Goal: Transaction & Acquisition: Obtain resource

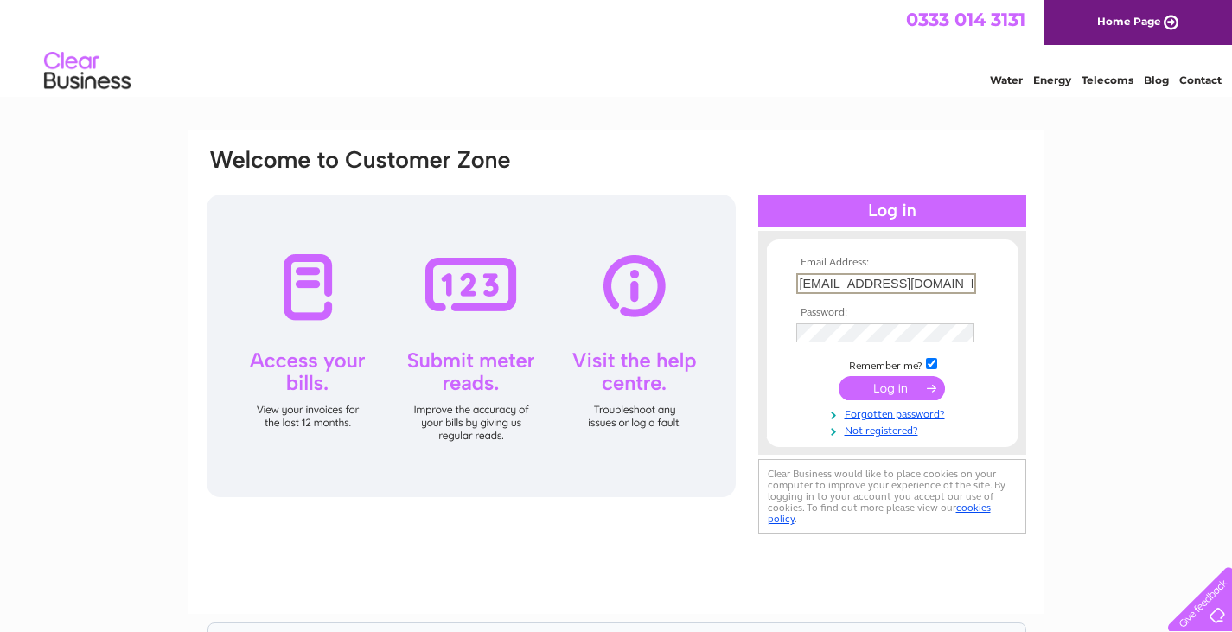
click at [935, 288] on input "naomiwallace84@hotmail.co.uk" at bounding box center [886, 283] width 180 height 21
type input "brodiezara@gmail.com"
click at [908, 392] on input "submit" at bounding box center [891, 386] width 106 height 24
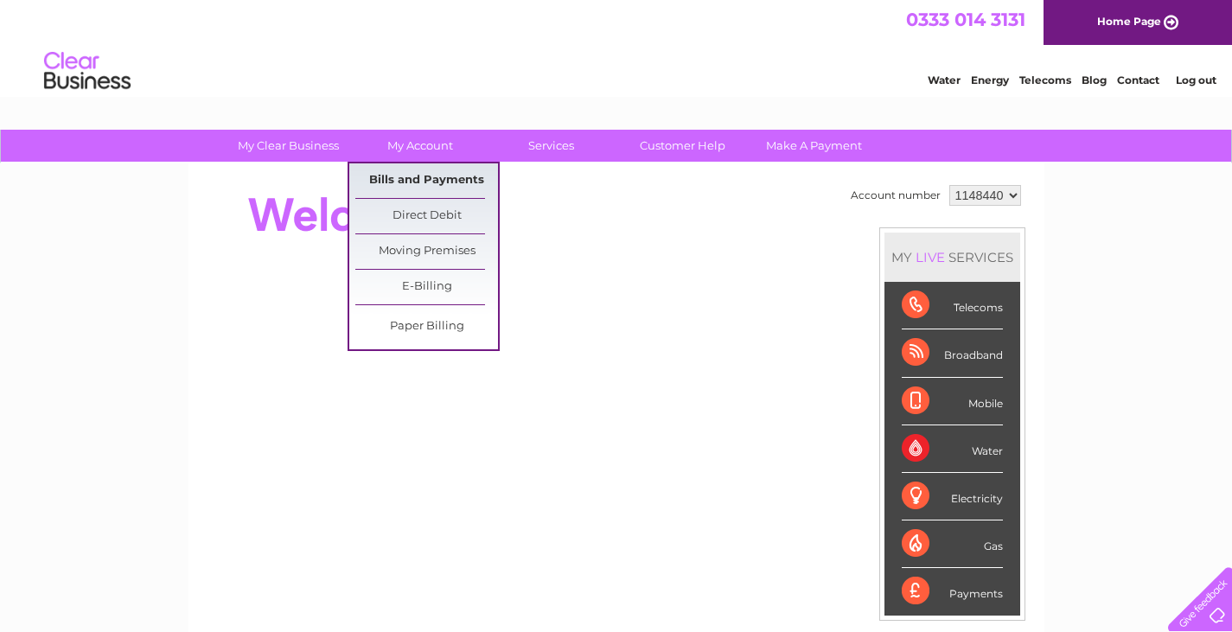
click at [426, 177] on link "Bills and Payments" at bounding box center [426, 180] width 143 height 35
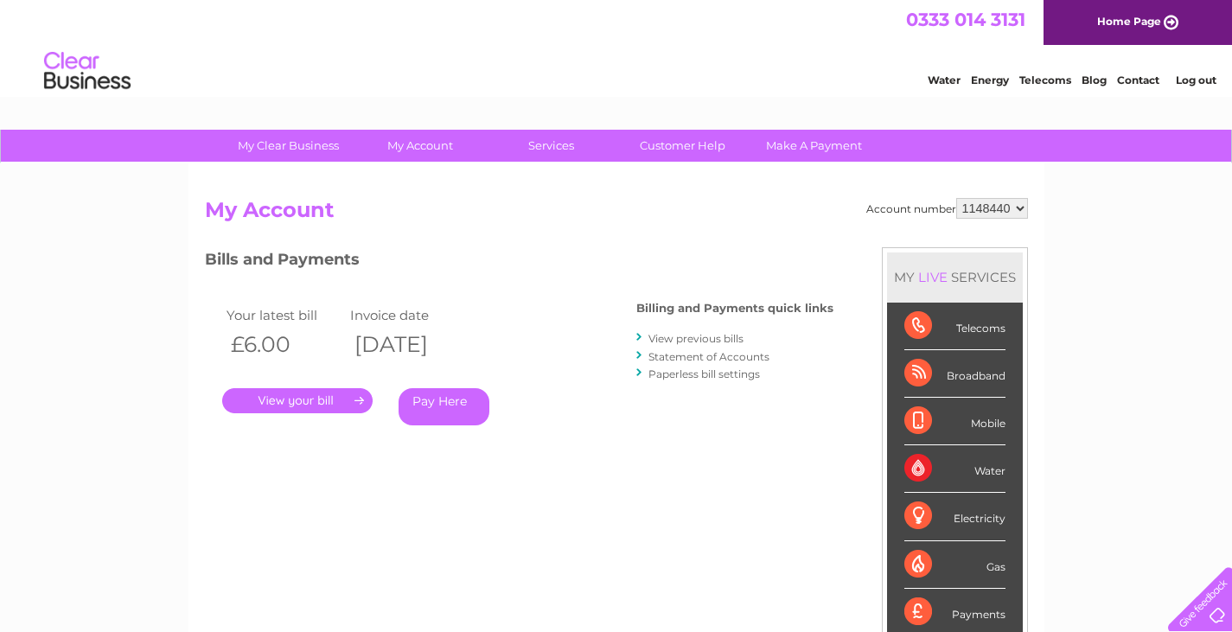
click at [294, 393] on link "." at bounding box center [297, 400] width 150 height 25
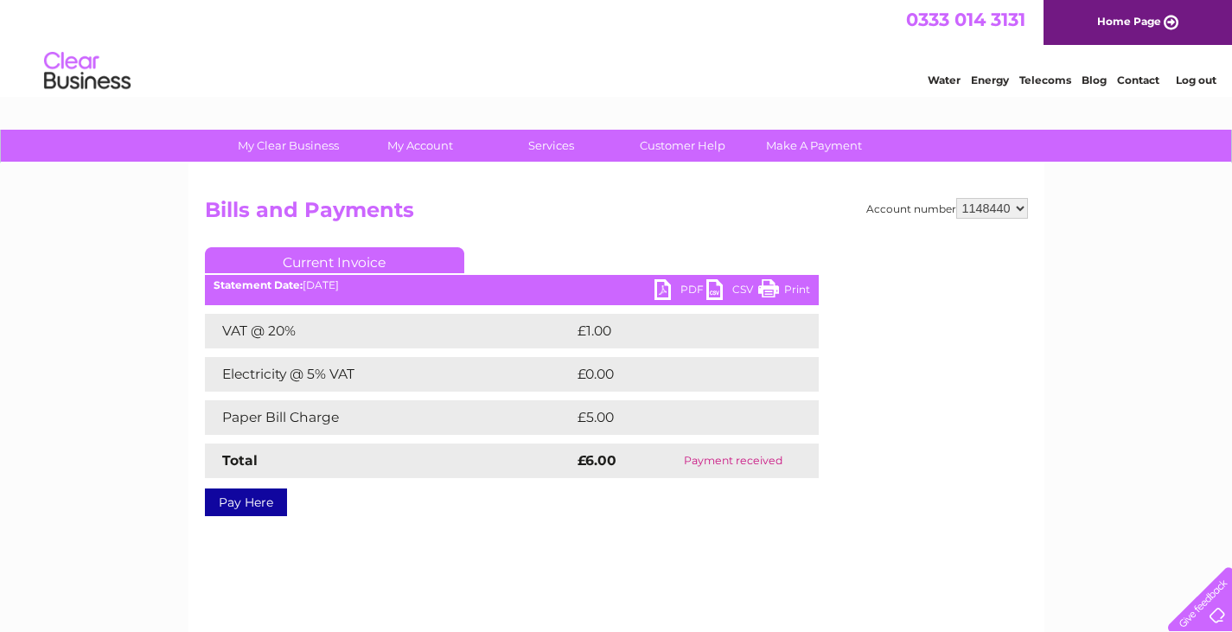
click at [692, 293] on link "PDF" at bounding box center [680, 291] width 52 height 25
click at [1189, 75] on link "Log out" at bounding box center [1196, 79] width 41 height 13
